Goal: Task Accomplishment & Management: Use online tool/utility

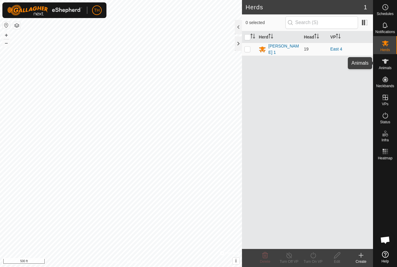
click at [387, 61] on icon at bounding box center [385, 61] width 7 height 5
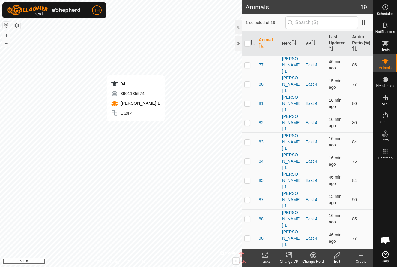
checkbox input "false"
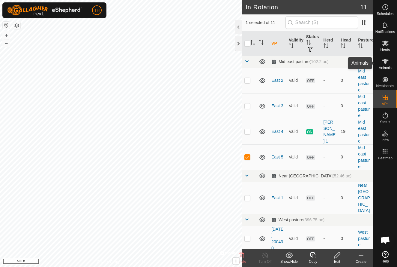
click at [385, 63] on icon at bounding box center [385, 61] width 7 height 5
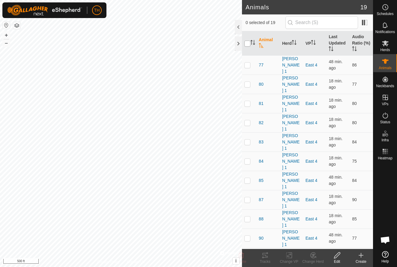
click at [247, 44] on input "checkbox" at bounding box center [248, 44] width 6 height 6
checkbox input "true"
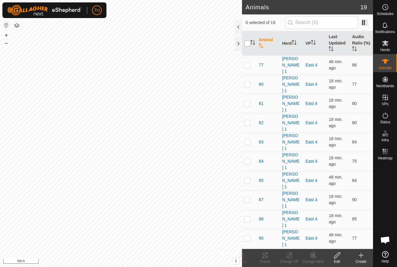
checkbox input "true"
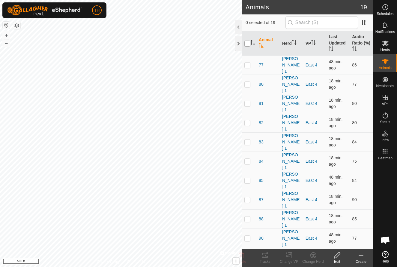
checkbox input "true"
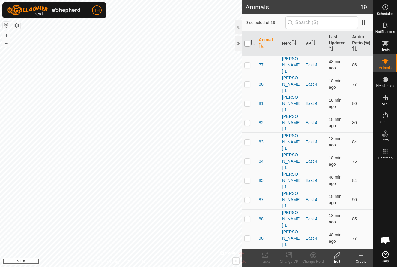
checkbox input "true"
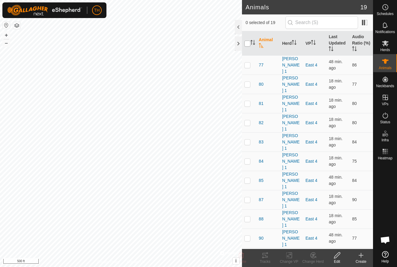
checkbox input "true"
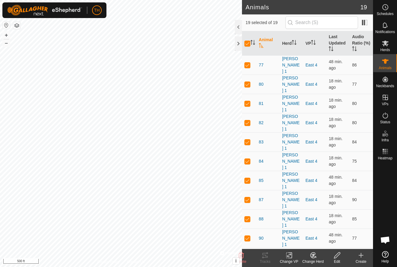
click at [289, 255] on icon at bounding box center [290, 254] width 8 height 7
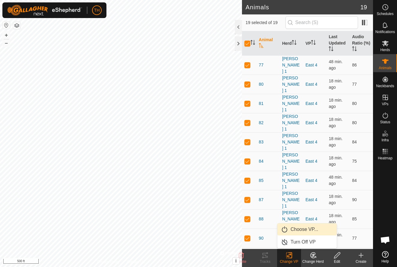
click at [297, 230] on link "Choose VP..." at bounding box center [307, 229] width 59 height 12
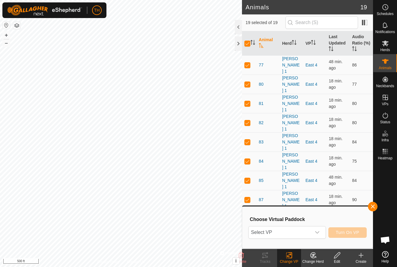
click at [297, 230] on span "Select VP" at bounding box center [280, 232] width 63 height 12
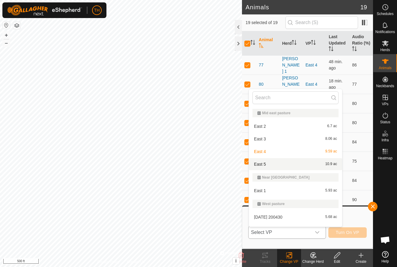
click at [267, 165] on div "East 5 10.9 ac" at bounding box center [296, 163] width 86 height 7
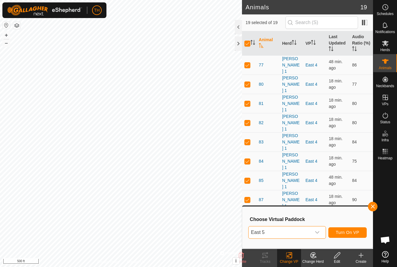
click at [347, 232] on span "Turn On VP" at bounding box center [347, 232] width 23 height 5
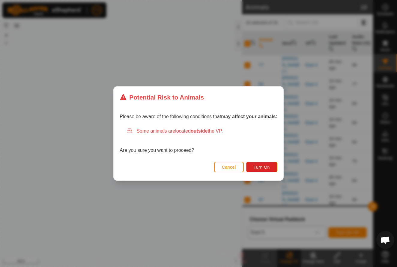
click at [226, 167] on span "Cancel" at bounding box center [229, 166] width 14 height 5
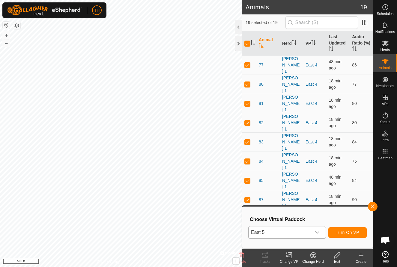
click at [352, 232] on span "Turn On VP" at bounding box center [347, 232] width 23 height 5
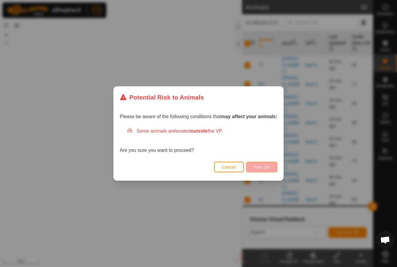
click at [264, 167] on span "Turn On" at bounding box center [262, 166] width 16 height 5
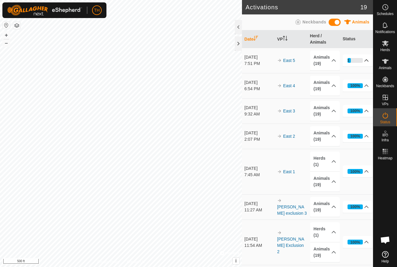
click at [352, 59] on div "21%" at bounding box center [356, 60] width 16 height 5
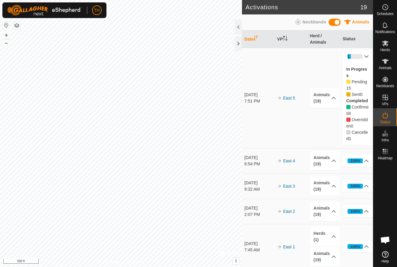
click at [355, 58] on div "21%" at bounding box center [356, 56] width 16 height 5
